Goal: Information Seeking & Learning: Find specific fact

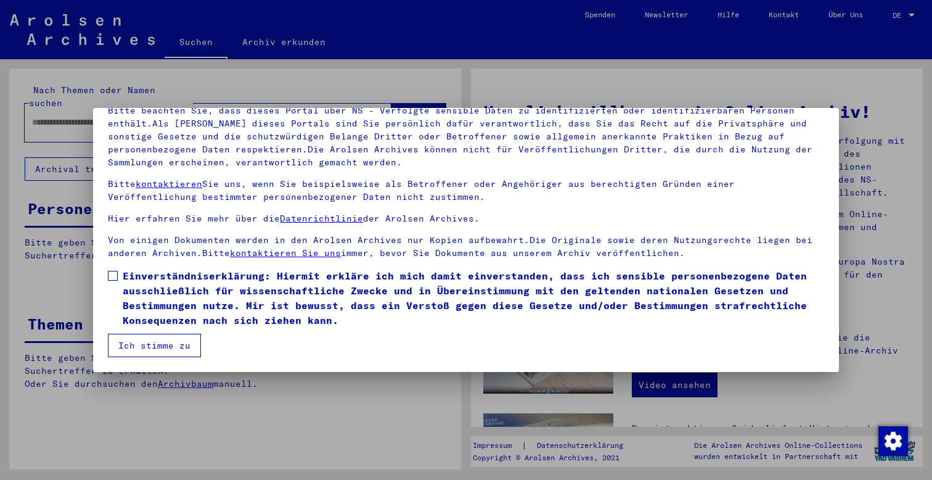
scroll to position [94, 0]
click at [114, 275] on span at bounding box center [113, 276] width 10 height 10
click at [138, 348] on button "Ich stimme zu" at bounding box center [154, 344] width 93 height 23
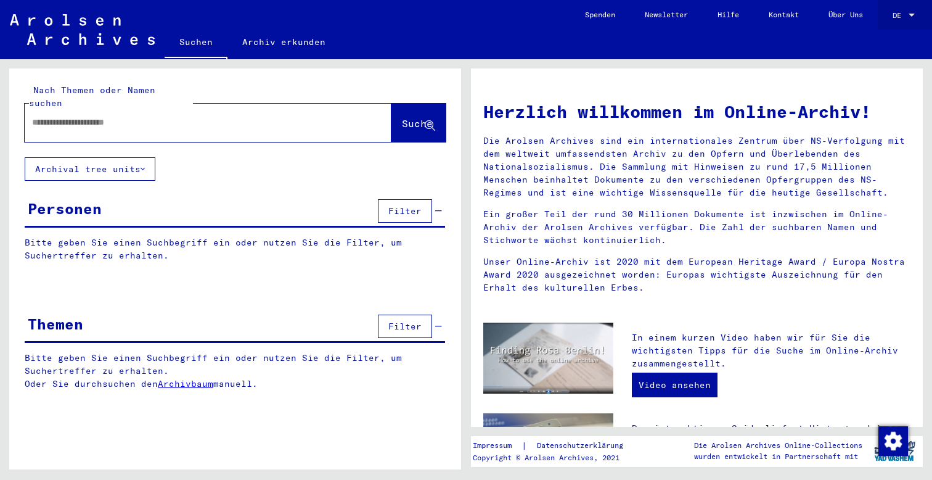
click at [911, 17] on div at bounding box center [911, 15] width 11 height 9
click at [892, 22] on span "English" at bounding box center [880, 21] width 30 height 9
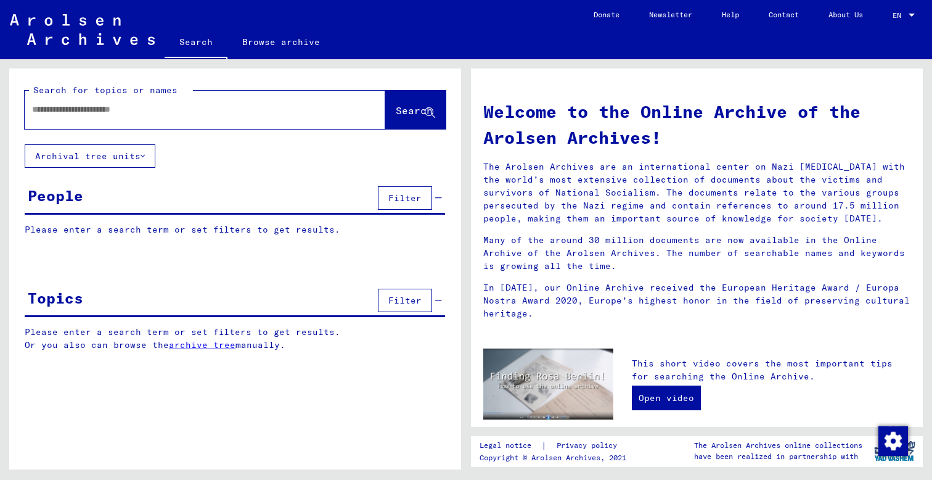
click at [192, 202] on div "People Filter" at bounding box center [235, 198] width 420 height 31
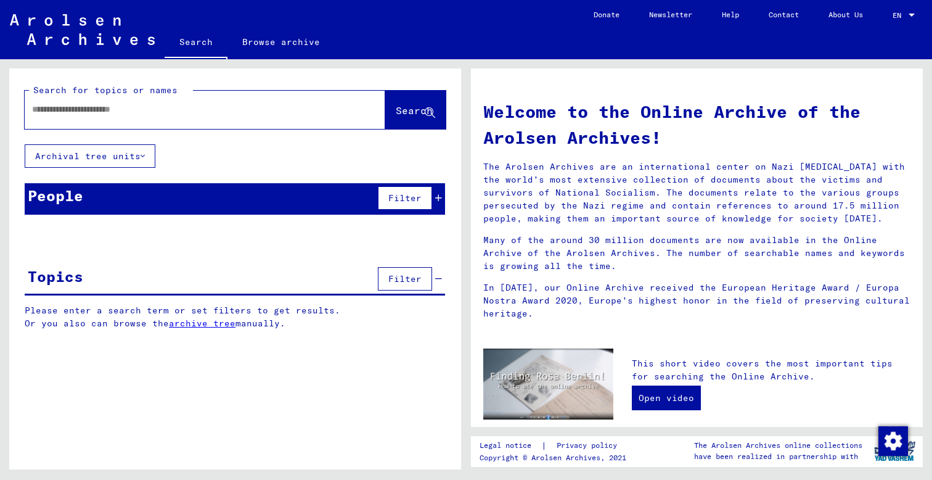
click at [360, 200] on div "People Filter" at bounding box center [235, 198] width 420 height 31
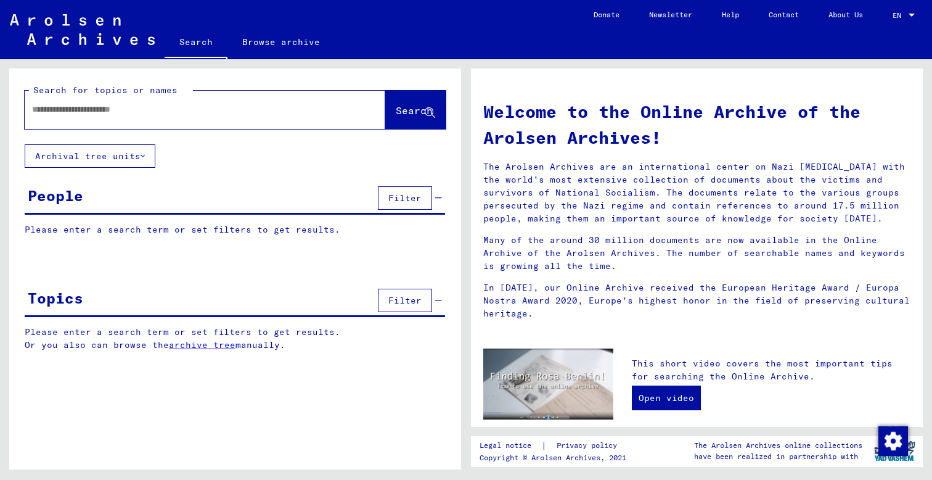
click at [214, 113] on input "text" at bounding box center [190, 109] width 316 height 13
paste input "*********"
type input "*********"
click at [137, 157] on button "Archival tree units" at bounding box center [90, 155] width 131 height 23
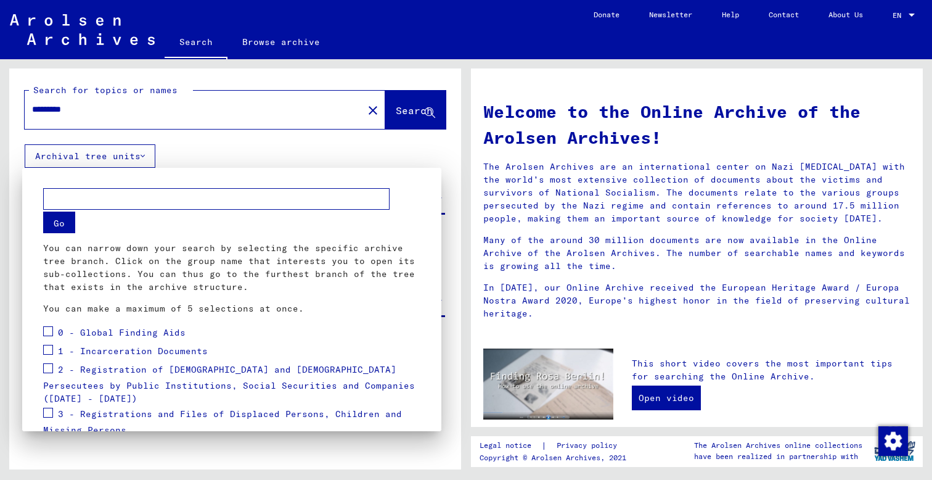
click at [137, 157] on div at bounding box center [466, 240] width 932 height 480
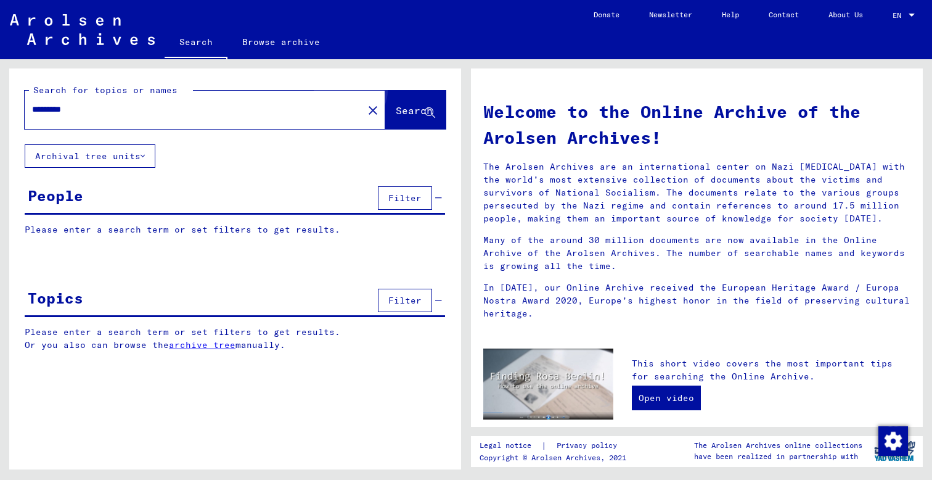
click at [401, 105] on span "Search" at bounding box center [414, 110] width 37 height 12
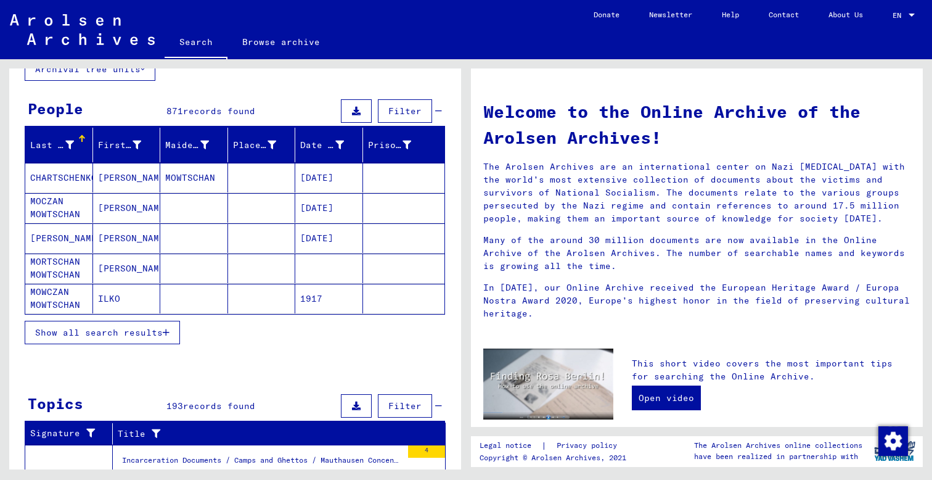
scroll to position [86, 0]
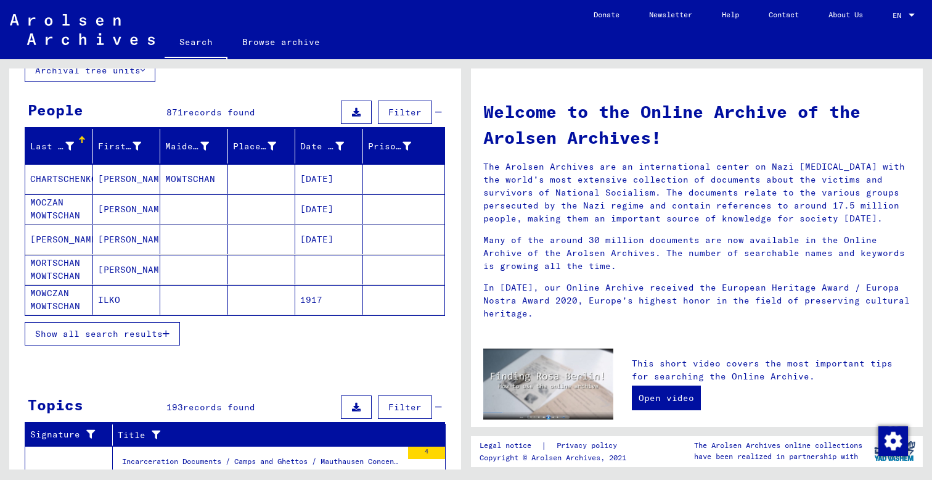
click at [142, 335] on span "Show all search results" at bounding box center [99, 333] width 128 height 11
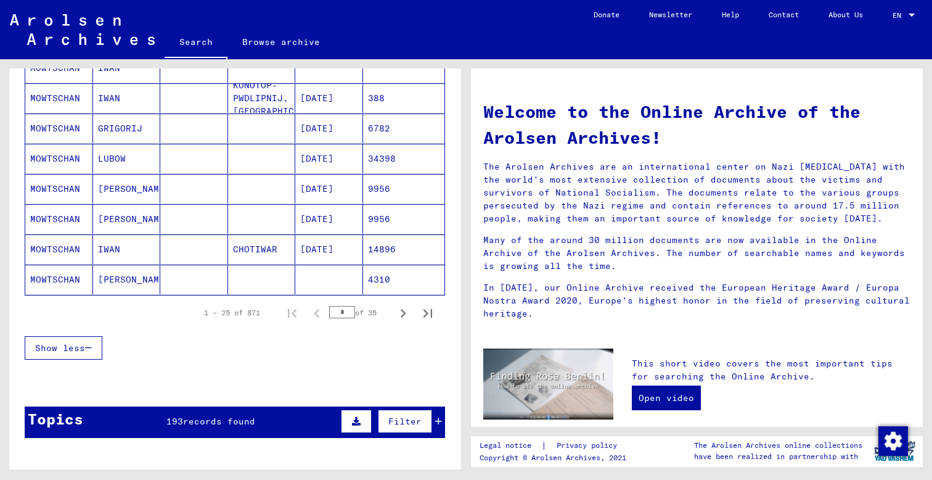
scroll to position [726, 0]
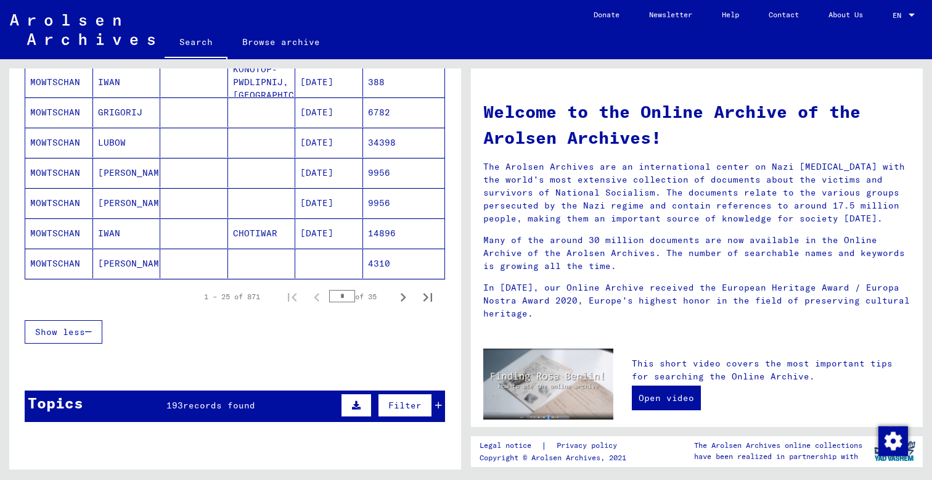
click at [346, 296] on input "*" at bounding box center [342, 296] width 26 height 12
type input "**"
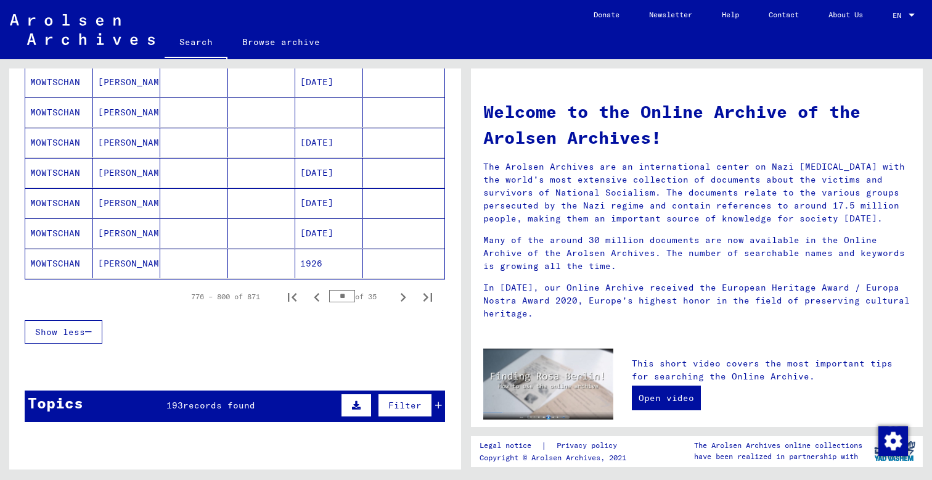
click at [60, 168] on mat-cell "MOWTSCHAN" at bounding box center [59, 173] width 68 height 30
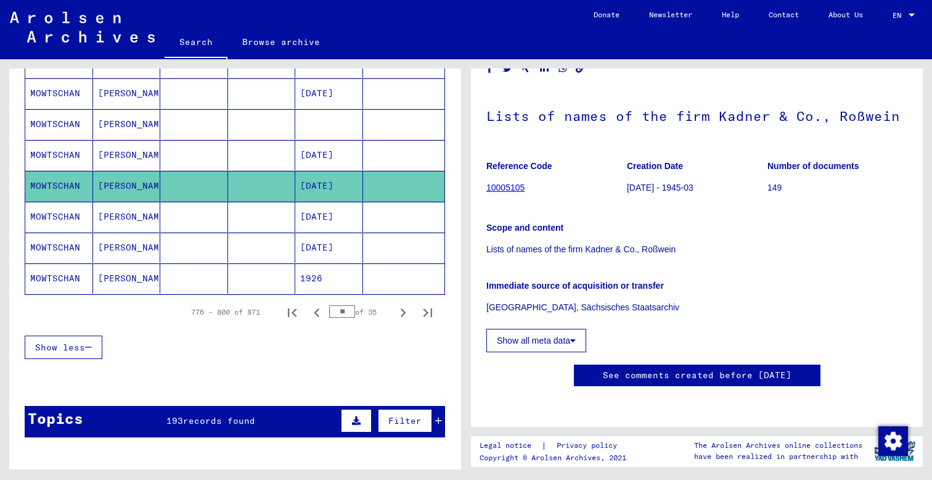
scroll to position [110, 0]
click at [63, 213] on mat-cell "MOWTSCHAN" at bounding box center [59, 217] width 68 height 30
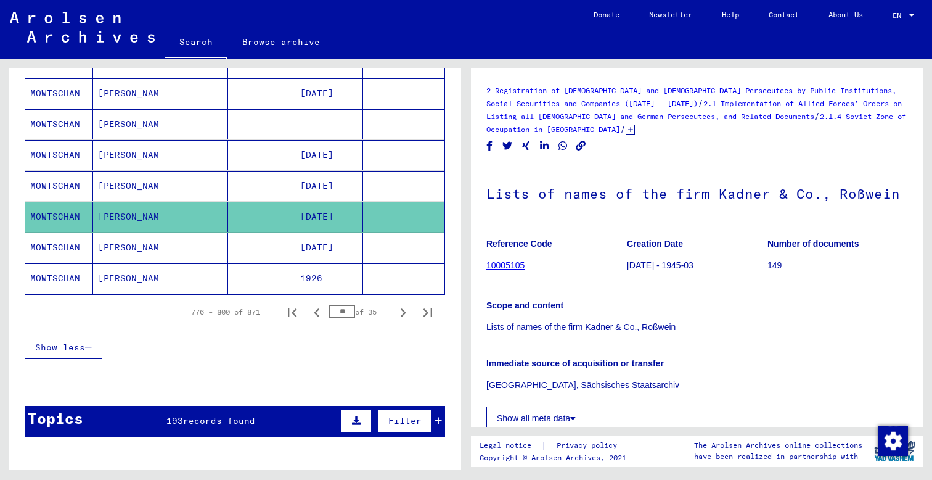
click at [564, 104] on link "2 Registration of [DEMOGRAPHIC_DATA] and [DEMOGRAPHIC_DATA] Persecutees by Publ…" at bounding box center [691, 97] width 410 height 22
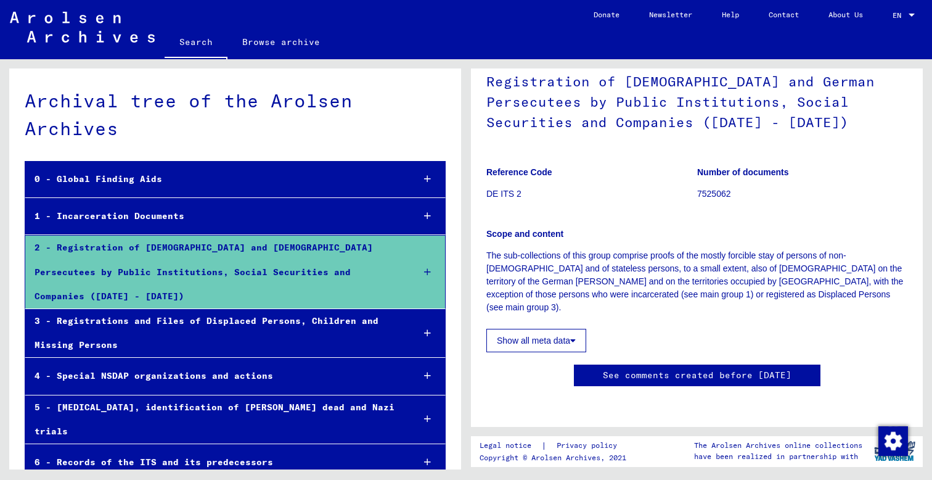
scroll to position [96, 0]
click at [560, 329] on button "Show all meta data" at bounding box center [536, 340] width 100 height 23
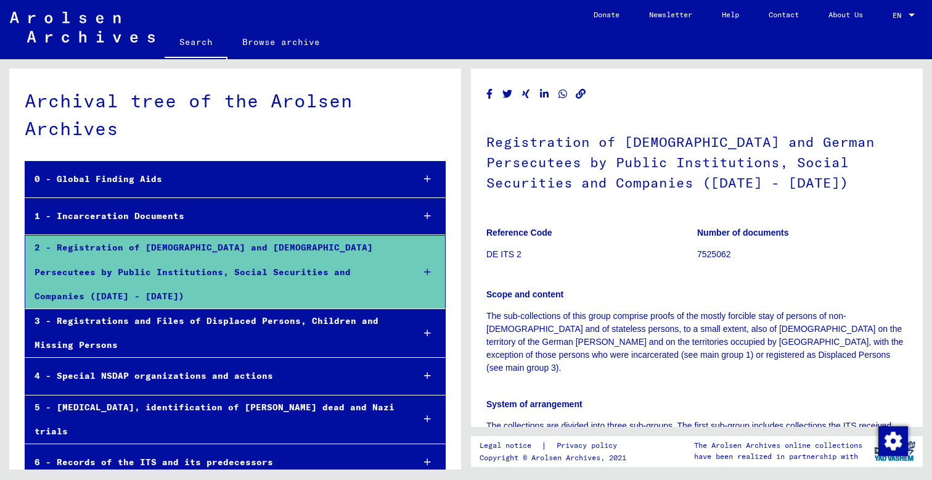
scroll to position [0, 0]
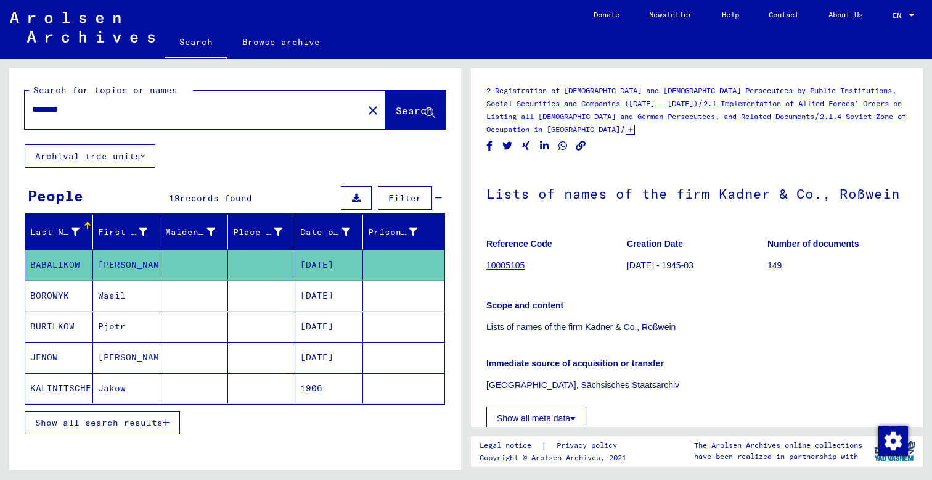
click at [511, 265] on link "10005105" at bounding box center [505, 265] width 38 height 10
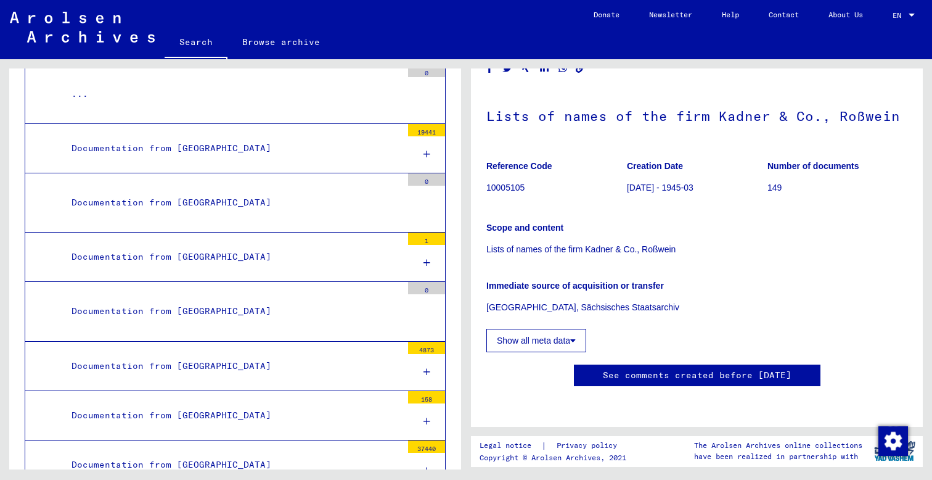
scroll to position [53, 0]
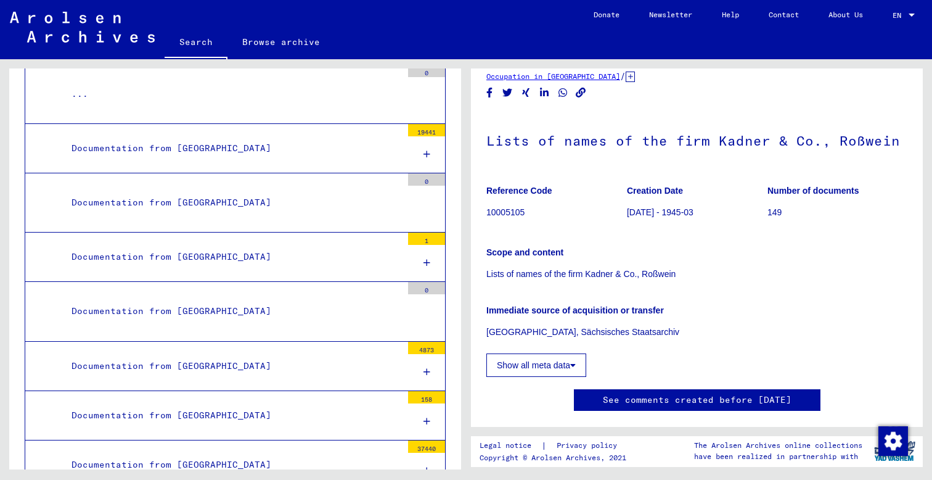
click at [530, 273] on p "Lists of names of the firm Kadner & Co., Roßwein" at bounding box center [696, 273] width 421 height 13
drag, startPoint x: 586, startPoint y: 274, endPoint x: 677, endPoint y: 271, distance: 91.3
click at [677, 271] on p "Lists of names of the firm Kadner & Co., Roßwein" at bounding box center [696, 273] width 421 height 13
copy p "Kadner & Co., Roßwein"
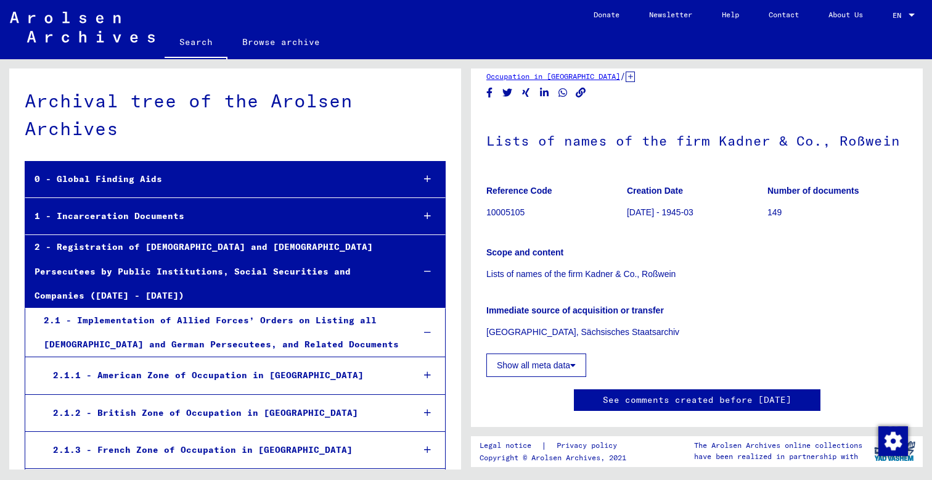
scroll to position [0, 0]
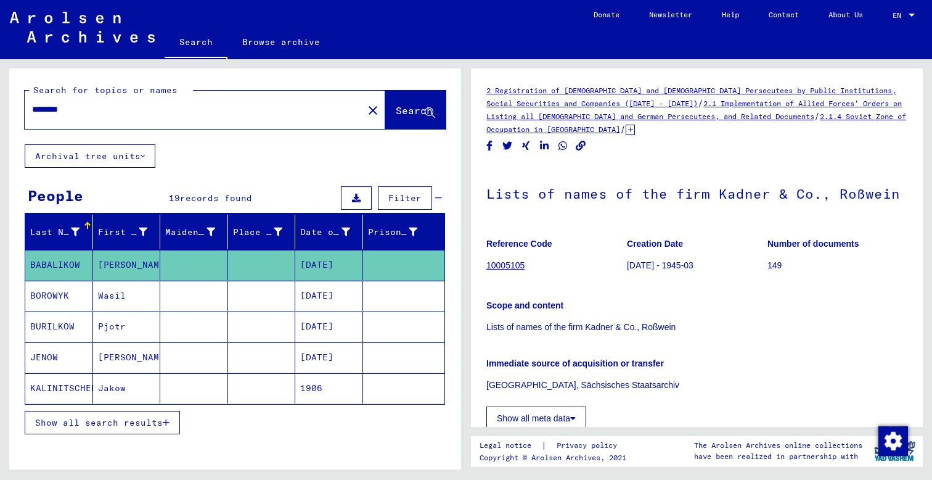
click at [365, 110] on mat-icon "close" at bounding box center [372, 110] width 15 height 15
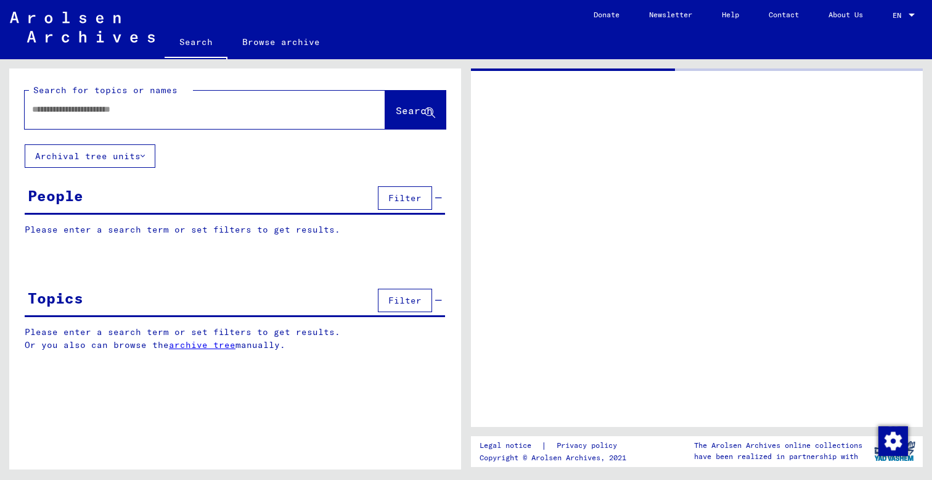
type input "*********"
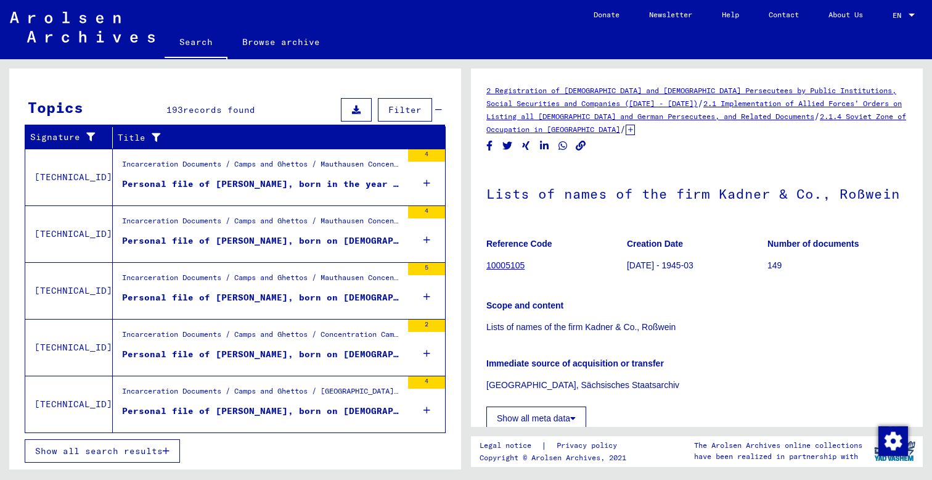
scroll to position [386, 0]
click at [157, 452] on span "Show all search results" at bounding box center [99, 450] width 128 height 11
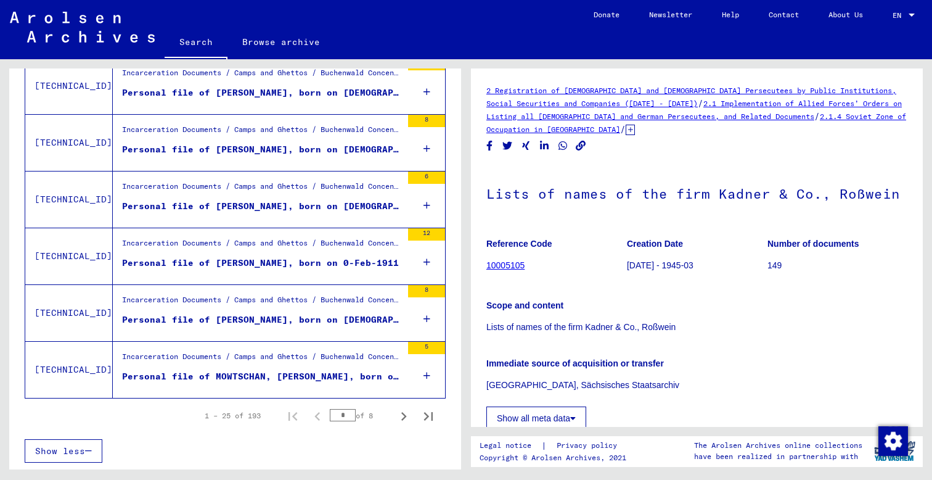
scroll to position [0, 0]
click at [403, 414] on icon "Next page" at bounding box center [404, 416] width 6 height 9
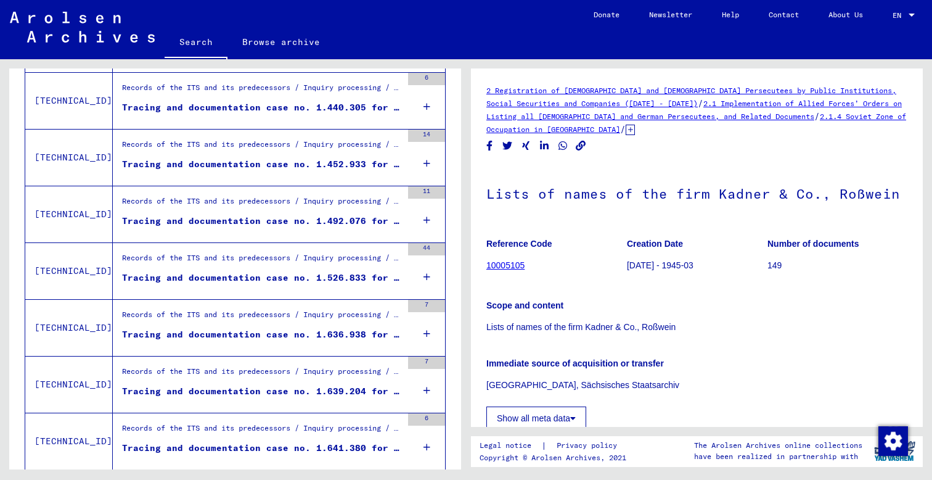
drag, startPoint x: 472, startPoint y: 377, endPoint x: 497, endPoint y: 377, distance: 25.9
click at [497, 377] on yv-its-full-details "2 Registration of [DEMOGRAPHIC_DATA] and [DEMOGRAPHIC_DATA] Persecutees by Publ…" at bounding box center [697, 286] width 452 height 405
drag, startPoint x: 460, startPoint y: 380, endPoint x: 484, endPoint y: 378, distance: 24.1
click at [484, 59] on div "Search for topics or names ********* close Search Archival tree units People 87…" at bounding box center [466, 59] width 932 height 0
click at [468, 379] on div "2 Registration of [DEMOGRAPHIC_DATA] and [DEMOGRAPHIC_DATA] Persecutees by Publ…" at bounding box center [700, 264] width 466 height 410
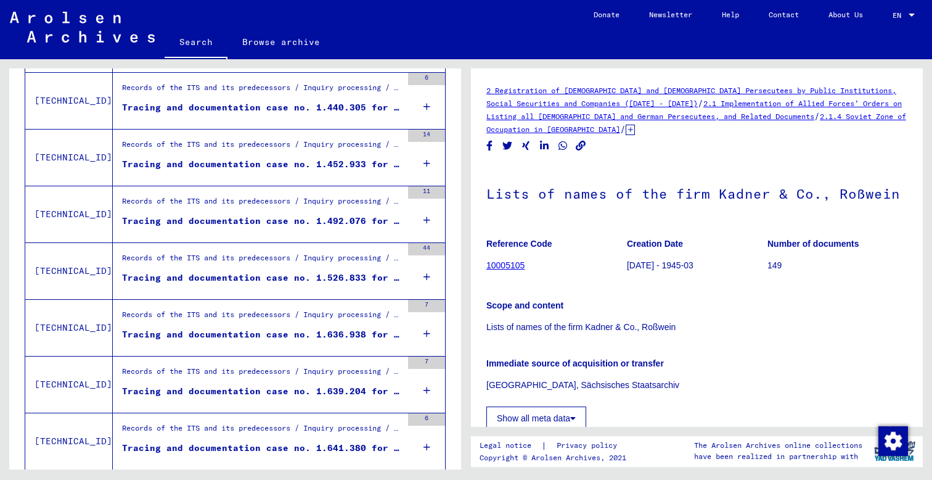
click at [354, 277] on div "Tracing and documentation case no. 1.526.833 for [PERSON_NAME] born [DEMOGRAPHI…" at bounding box center [262, 277] width 280 height 13
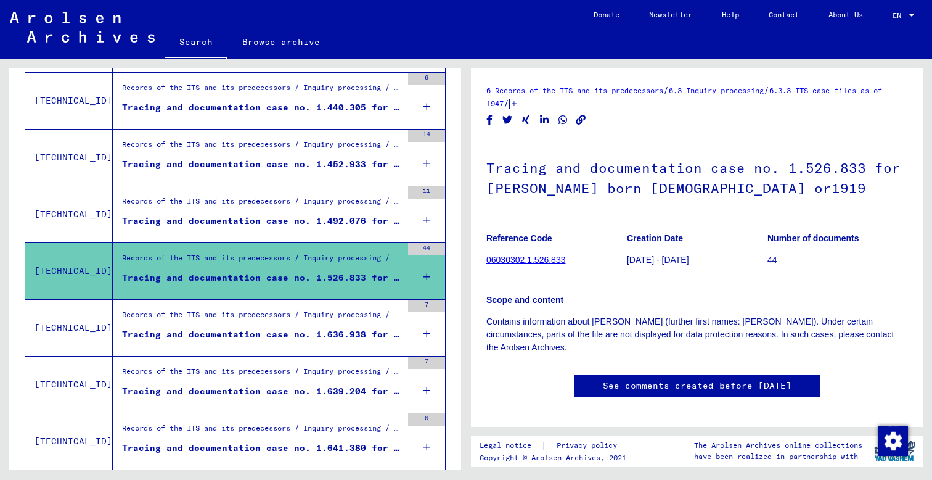
click at [329, 324] on div "Records of the ITS and its predecessors / Inquiry processing / ITS case files a…" at bounding box center [262, 317] width 280 height 17
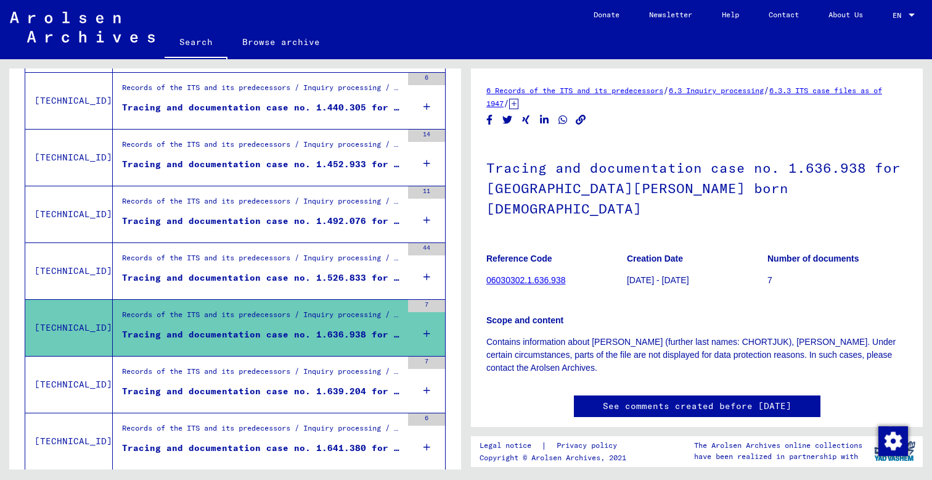
click at [312, 378] on div "Records of the ITS and its predecessors / Inquiry processing / ITS case files a…" at bounding box center [262, 373] width 280 height 17
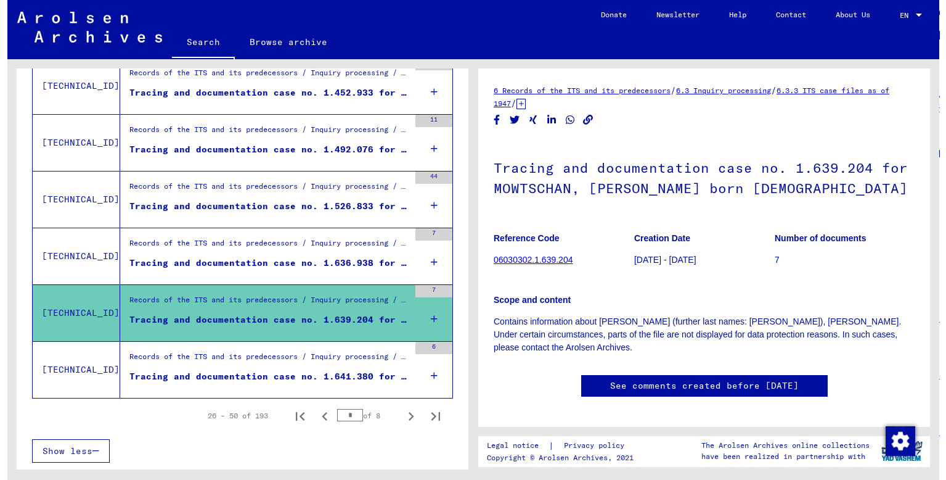
scroll to position [1329, 0]
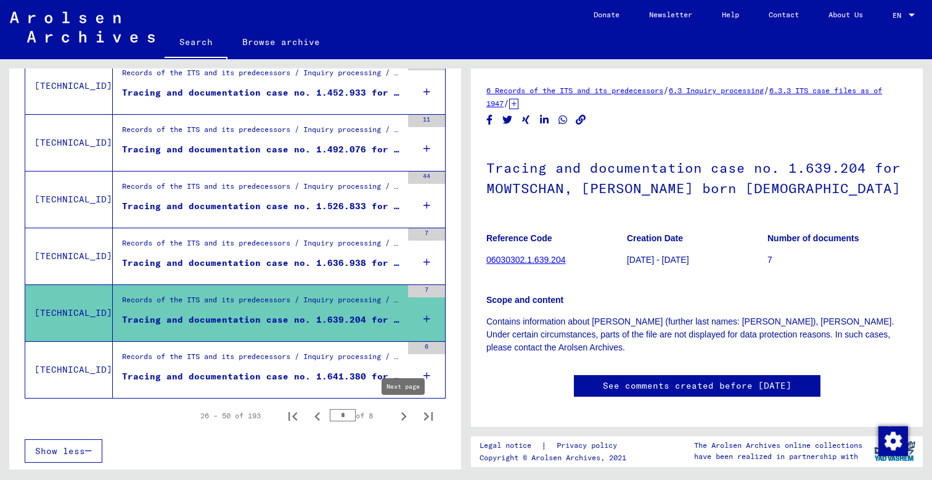
click at [404, 417] on icon "Next page" at bounding box center [404, 416] width 6 height 9
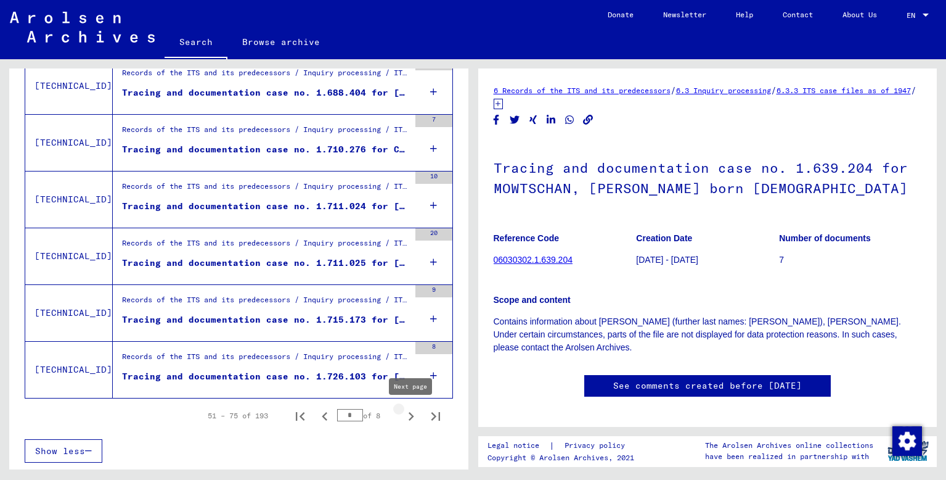
click at [411, 418] on icon "Next page" at bounding box center [412, 416] width 6 height 9
type input "*"
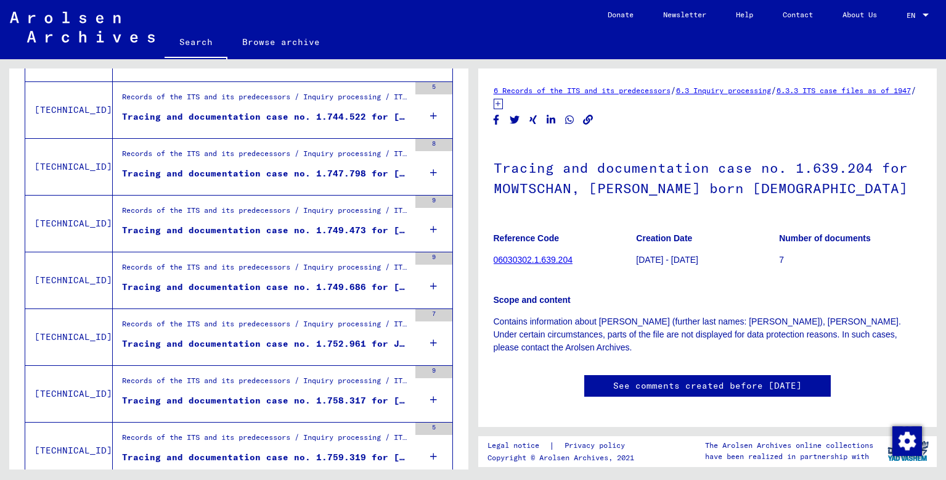
scroll to position [398, 0]
click at [435, 228] on icon at bounding box center [433, 228] width 7 height 43
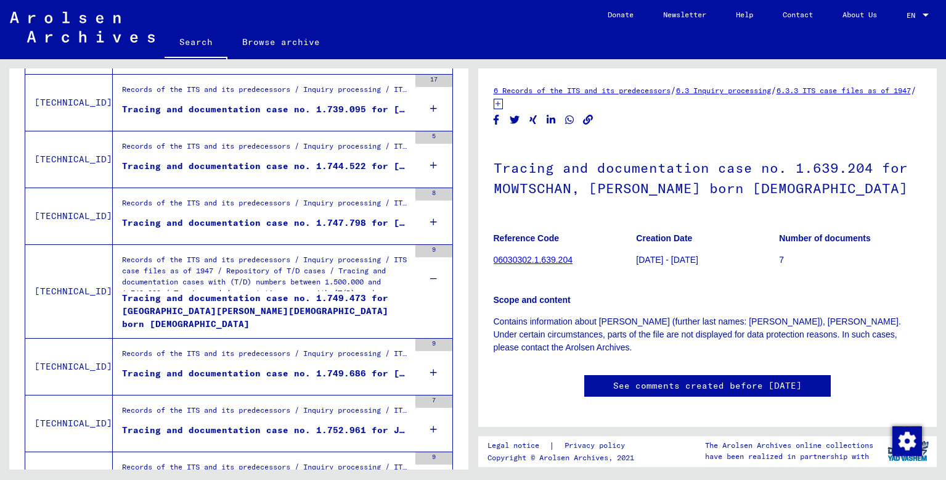
scroll to position [347, 0]
click at [435, 223] on icon at bounding box center [433, 223] width 7 height 43
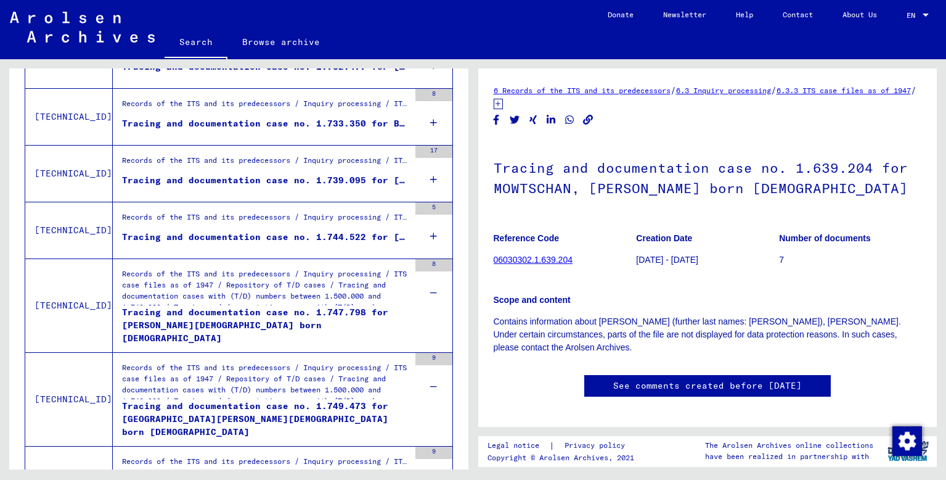
scroll to position [258, 0]
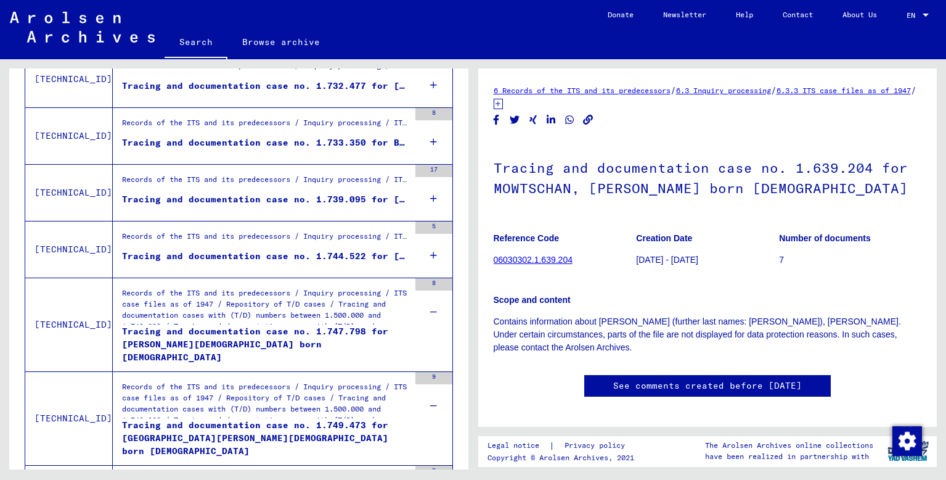
click at [435, 195] on icon at bounding box center [433, 198] width 7 height 43
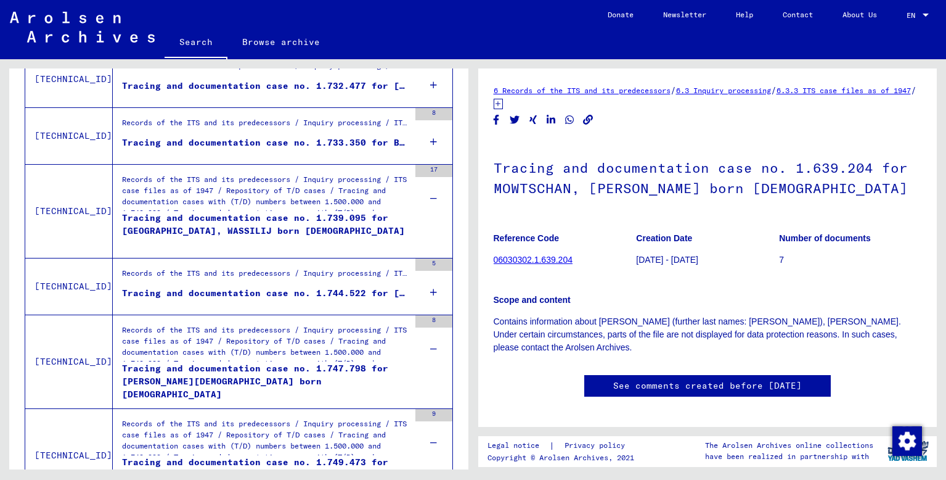
click at [432, 288] on icon at bounding box center [433, 292] width 7 height 43
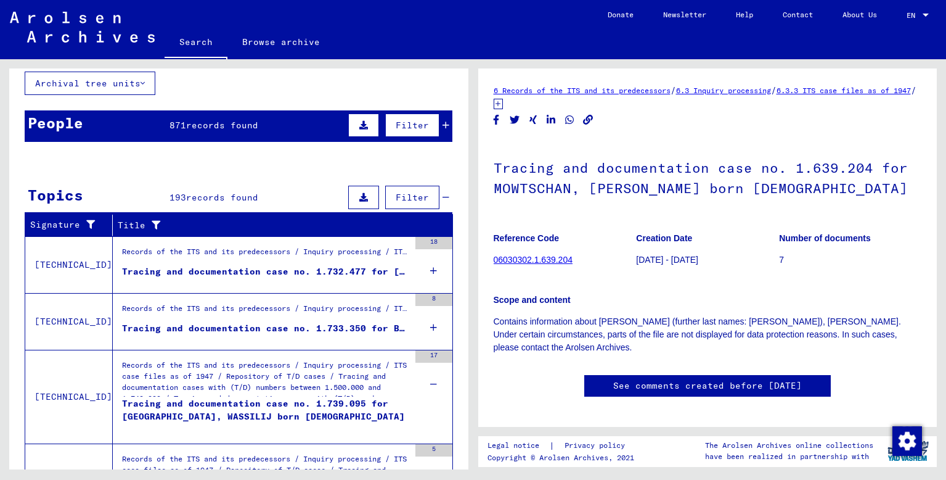
scroll to position [65, 0]
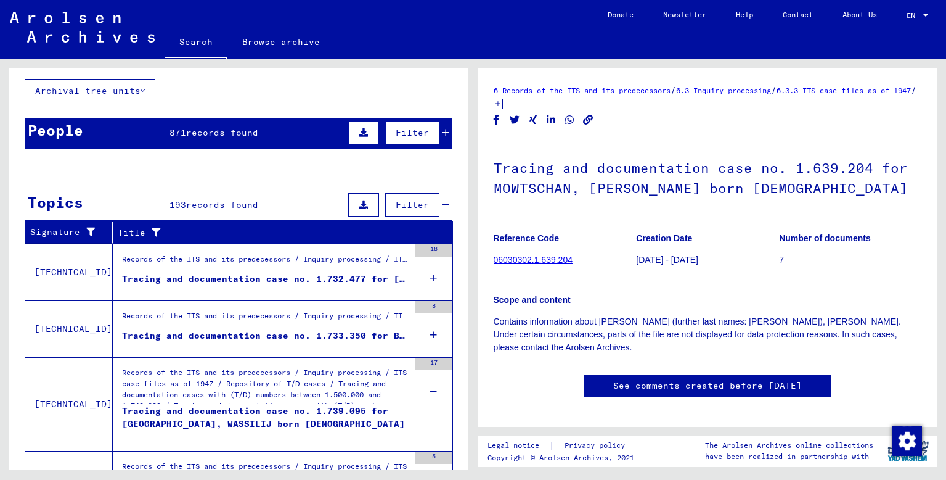
click at [435, 274] on mat-cell at bounding box center [410, 261] width 83 height 30
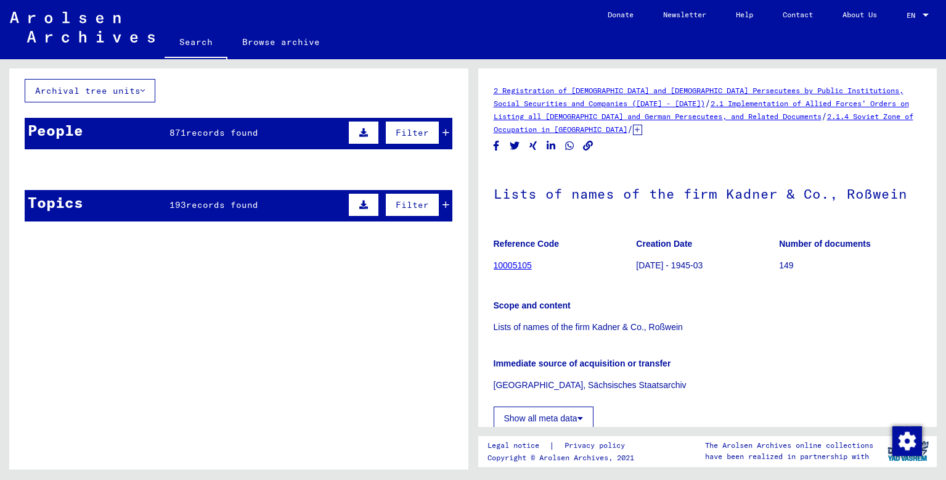
click at [312, 126] on div "People 871 records found Filter" at bounding box center [239, 133] width 428 height 31
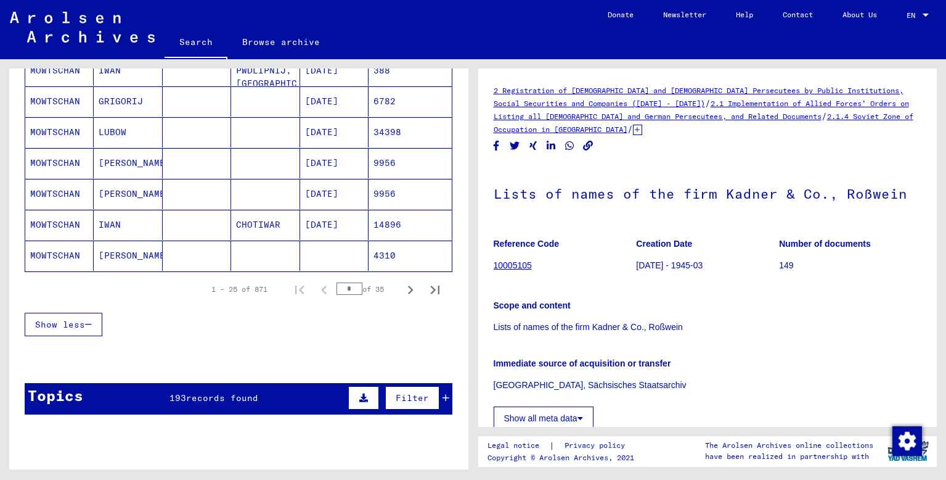
scroll to position [762, 0]
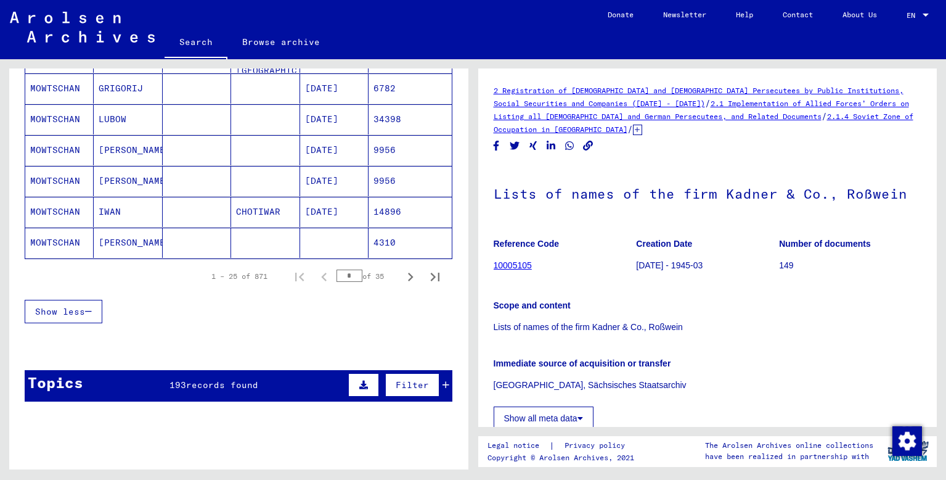
click at [353, 274] on input "*" at bounding box center [350, 275] width 26 height 12
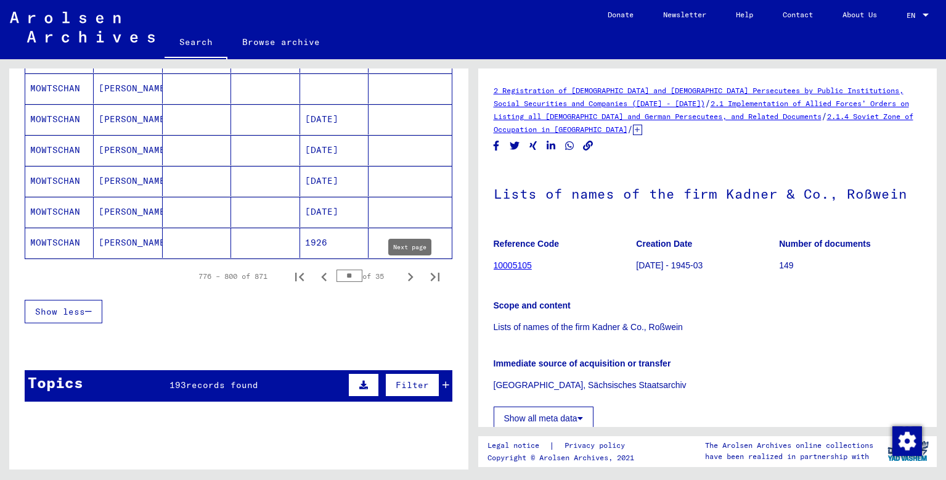
click at [412, 276] on icon "Next page" at bounding box center [410, 276] width 17 height 17
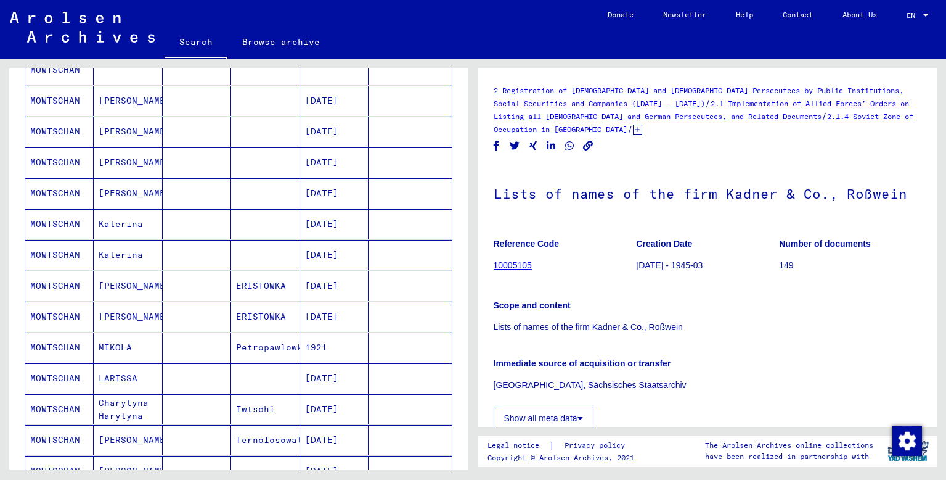
scroll to position [437, 0]
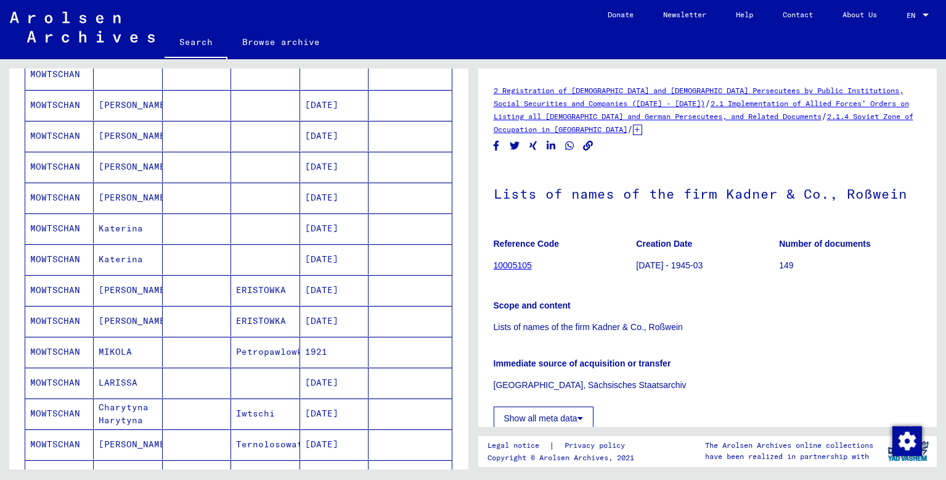
click at [118, 194] on mat-cell "[PERSON_NAME]" at bounding box center [128, 197] width 68 height 30
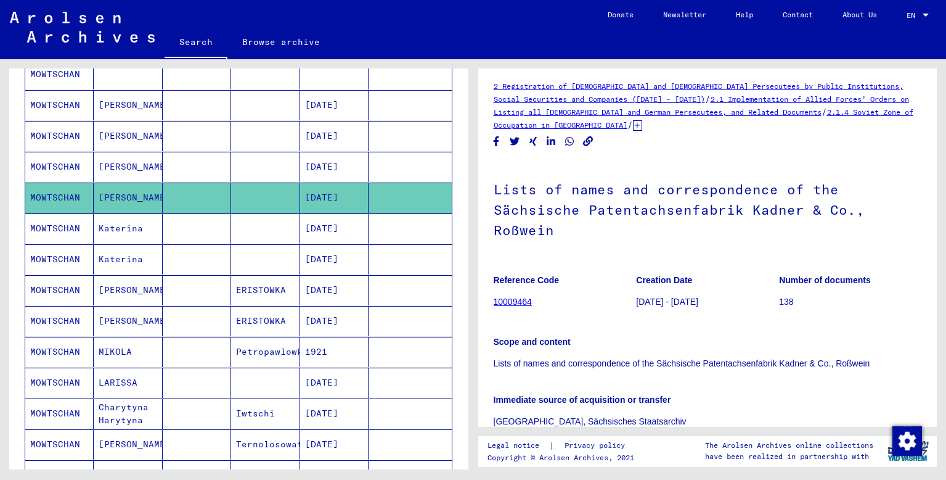
click at [114, 166] on mat-cell "[PERSON_NAME]" at bounding box center [128, 167] width 68 height 30
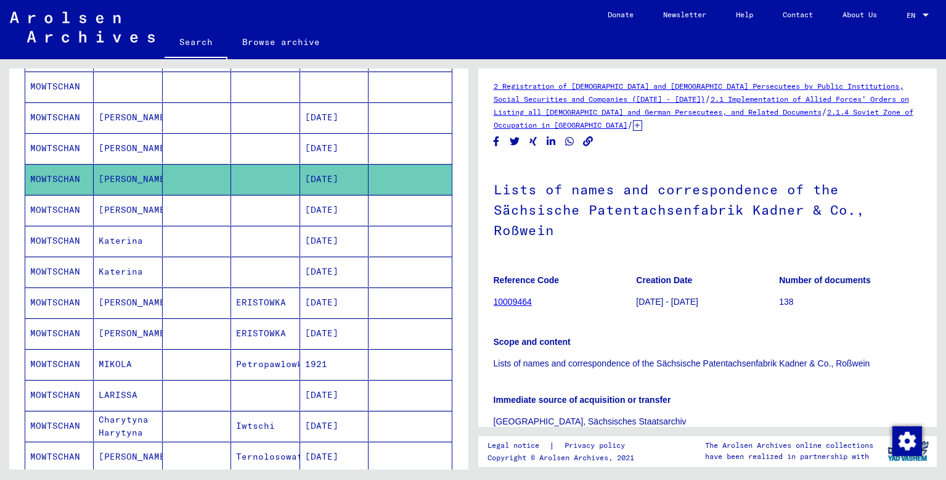
scroll to position [422, 0]
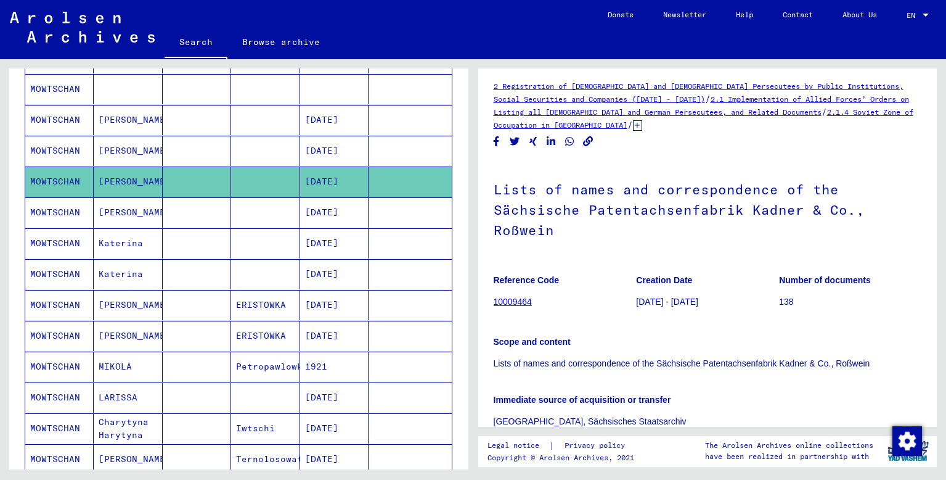
click at [122, 147] on mat-cell "[PERSON_NAME]" at bounding box center [128, 151] width 68 height 30
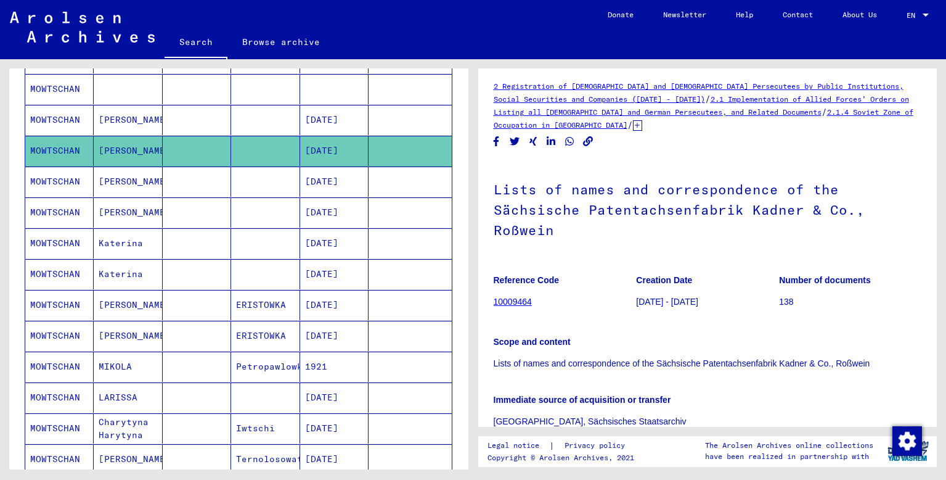
click at [113, 211] on mat-cell "[PERSON_NAME]" at bounding box center [128, 212] width 68 height 30
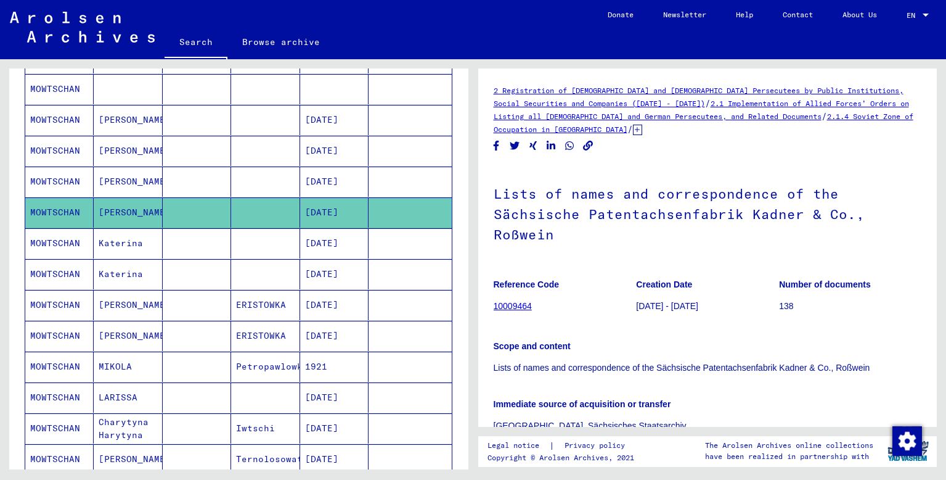
click at [120, 120] on mat-cell "[PERSON_NAME]" at bounding box center [128, 120] width 68 height 30
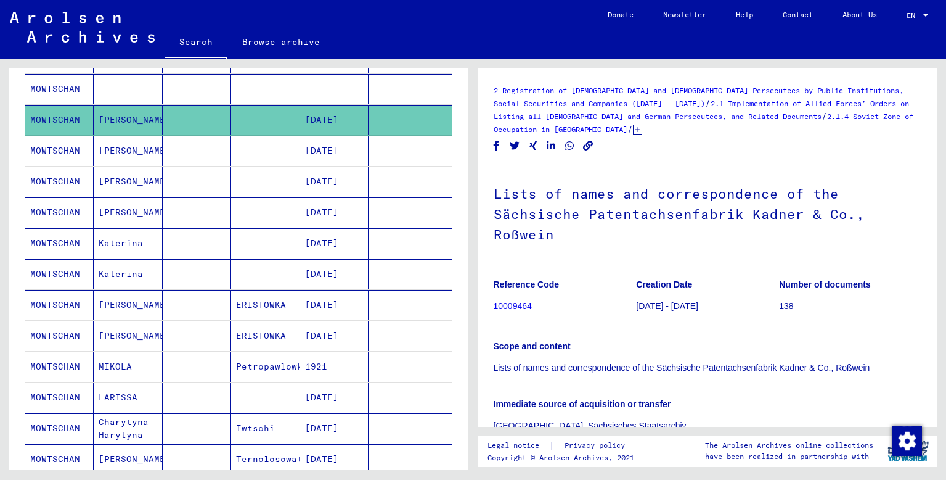
click at [120, 150] on mat-cell "[PERSON_NAME]" at bounding box center [128, 151] width 68 height 30
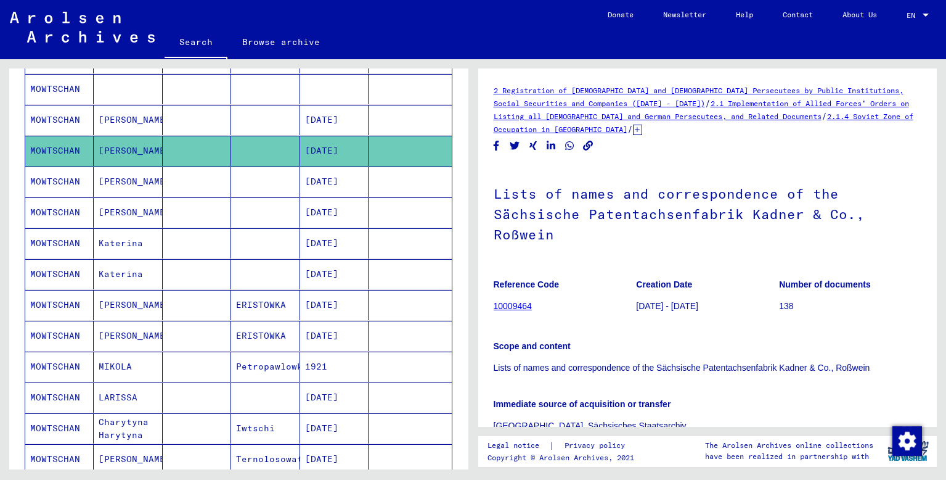
click at [120, 150] on mat-cell "[PERSON_NAME]" at bounding box center [128, 151] width 68 height 30
click at [119, 184] on mat-cell "[PERSON_NAME]" at bounding box center [128, 181] width 68 height 30
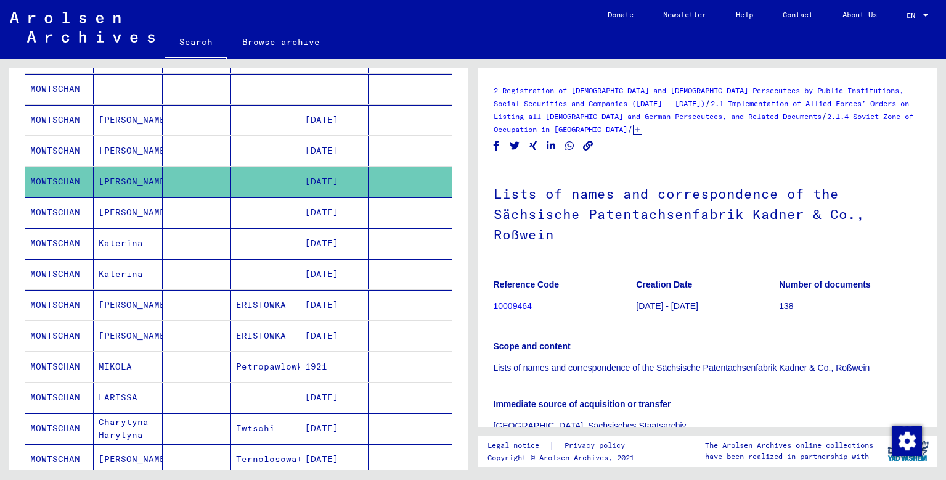
click at [112, 210] on mat-cell "[PERSON_NAME]" at bounding box center [128, 212] width 68 height 30
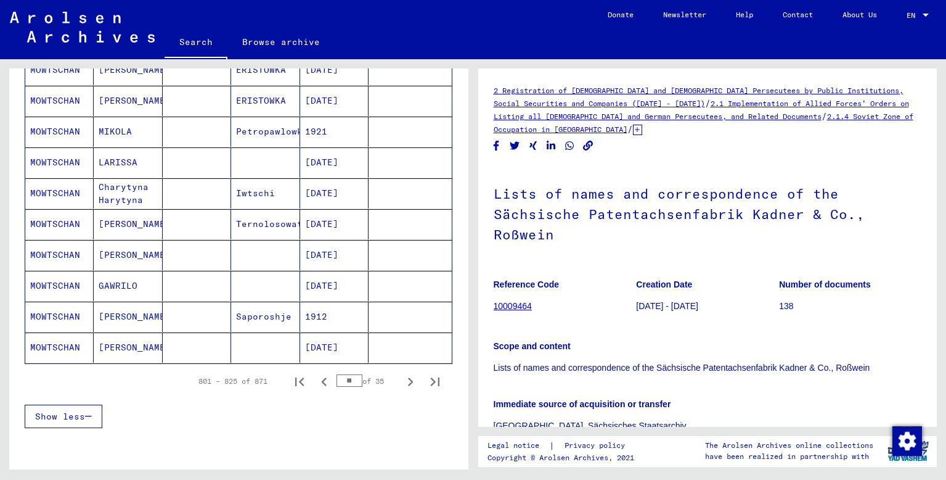
scroll to position [674, 0]
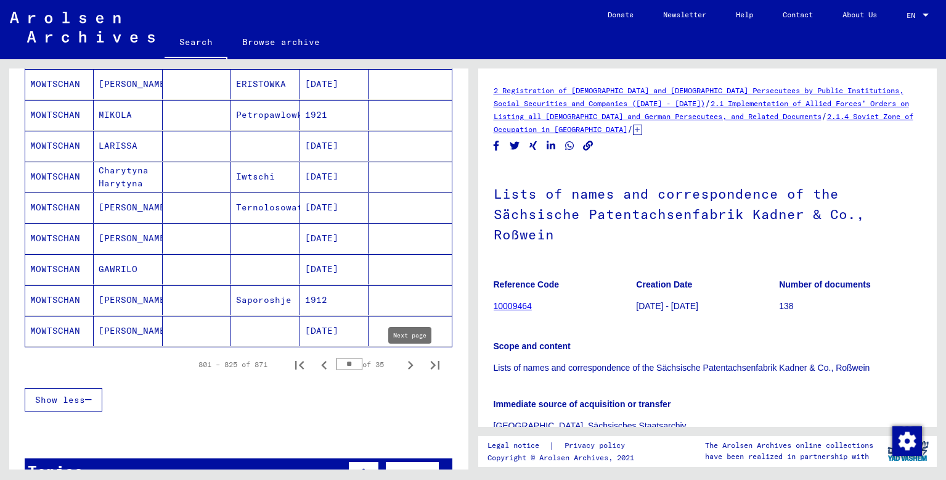
click at [411, 363] on icon "Next page" at bounding box center [410, 364] width 17 height 17
type input "**"
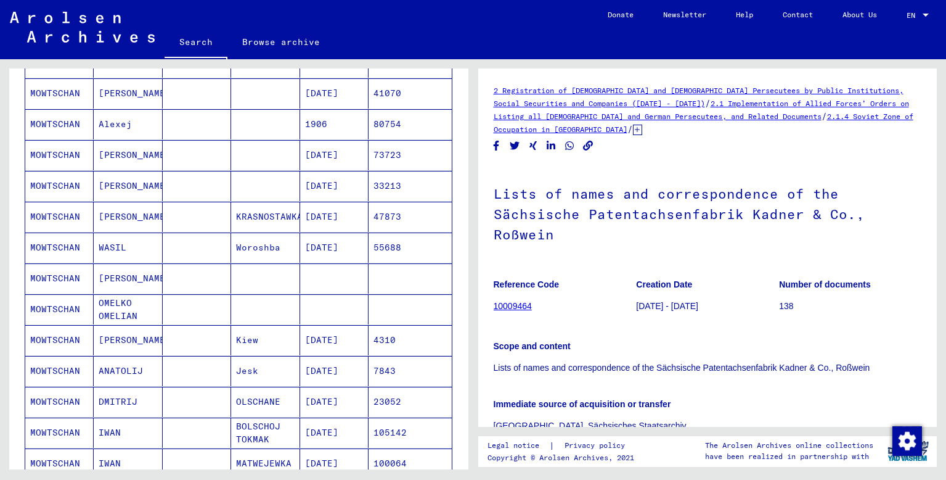
scroll to position [215, 0]
